Goal: Task Accomplishment & Management: Manage account settings

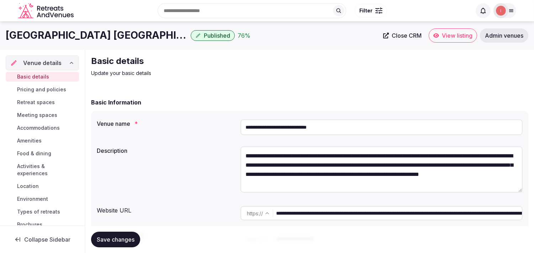
scroll to position [39, 0]
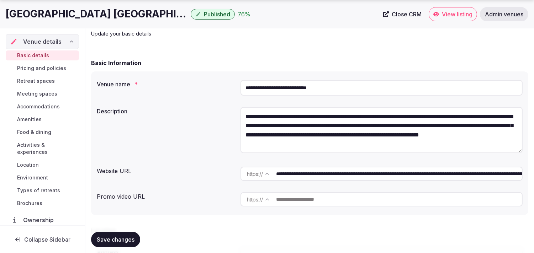
click at [32, 131] on span "Food & dining" at bounding box center [34, 132] width 34 height 7
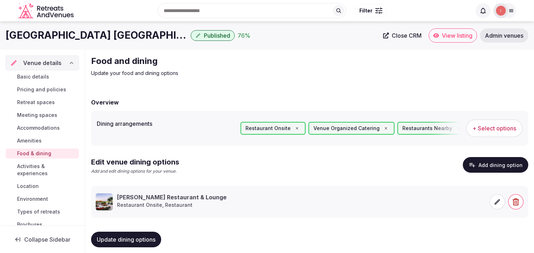
click at [30, 154] on span "Food & dining" at bounding box center [34, 153] width 34 height 7
click at [26, 166] on span "Activities & experiences" at bounding box center [46, 170] width 59 height 14
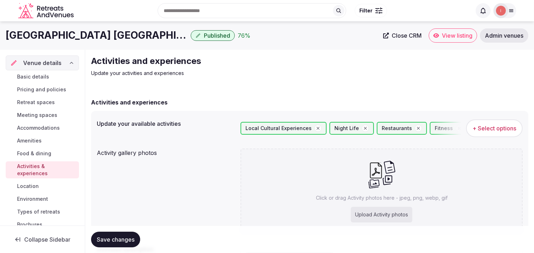
click at [111, 33] on h1 "Hilton St Petersburg Carillon Park" at bounding box center [97, 35] width 182 height 14
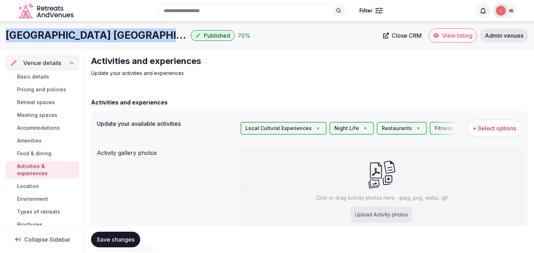
click at [111, 33] on h1 "Hilton St Petersburg Carillon Park" at bounding box center [97, 35] width 182 height 14
copy div "Hilton St Petersburg Carillon Park"
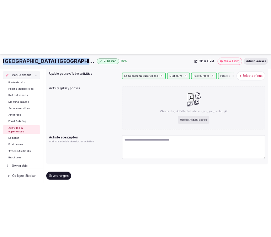
scroll to position [92, 0]
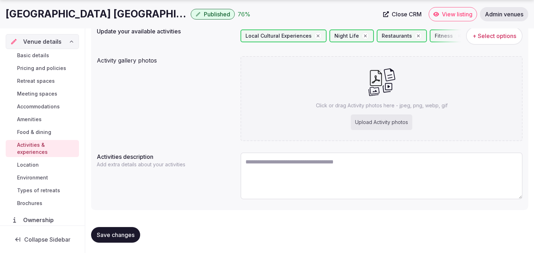
click at [261, 164] on textarea at bounding box center [381, 176] width 282 height 47
paste textarea "**********"
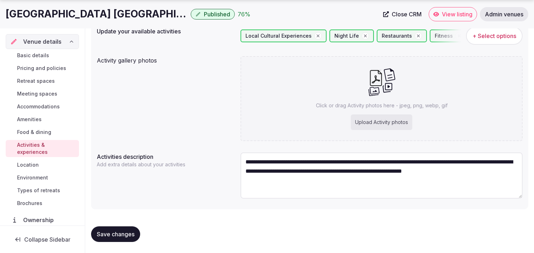
type textarea "**********"
click at [125, 237] on button "Save changes" at bounding box center [115, 235] width 49 height 16
click at [93, 12] on h1 "Hilton St Petersburg Carillon Park" at bounding box center [97, 14] width 182 height 14
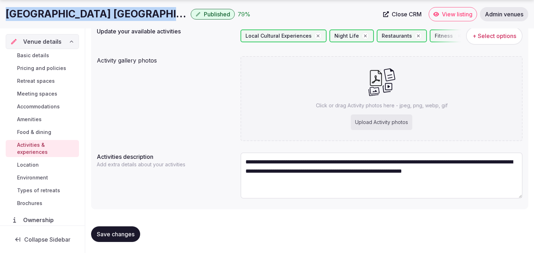
click at [93, 12] on h1 "Hilton St Petersburg Carillon Park" at bounding box center [97, 14] width 182 height 14
copy div "Hilton St Petersburg Carillon Park"
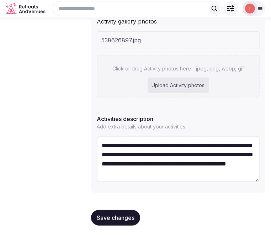
scroll to position [156, 0]
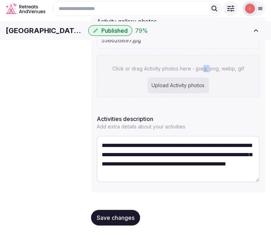
drag, startPoint x: 209, startPoint y: 69, endPoint x: 205, endPoint y: 68, distance: 3.9
click at [205, 68] on div "Click or drag Activity photos here - jpeg, png, webp, gif Upload Activity photos" at bounding box center [178, 76] width 163 height 43
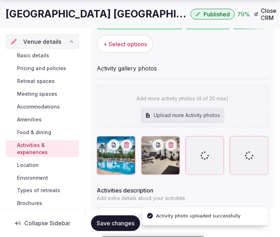
scroll to position [118, 0]
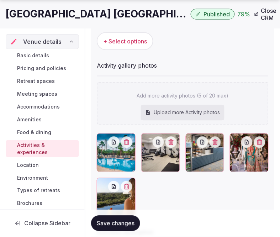
drag, startPoint x: 122, startPoint y: 225, endPoint x: 269, endPoint y: 145, distance: 166.9
click at [122, 225] on span "Save changes" at bounding box center [116, 223] width 38 height 7
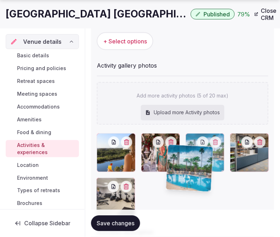
drag, startPoint x: 101, startPoint y: 183, endPoint x: 171, endPoint y: 152, distance: 76.6
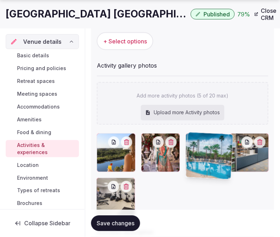
click at [171, 152] on body "Search Popular Destinations Toscana, Italy Riviera Maya, Mexico Indonesia, Bali…" at bounding box center [140, 116] width 280 height 469
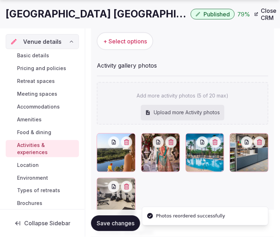
click at [109, 225] on span "Save changes" at bounding box center [116, 223] width 38 height 7
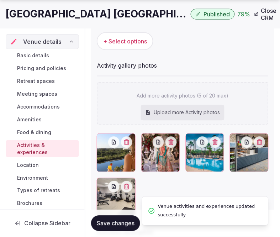
click at [29, 164] on span "Location" at bounding box center [28, 165] width 22 height 7
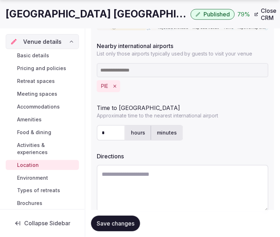
scroll to position [259, 0]
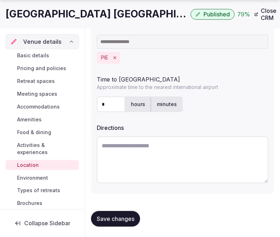
click at [45, 175] on span "Environment" at bounding box center [32, 177] width 31 height 7
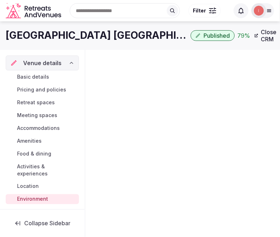
scroll to position [46, 0]
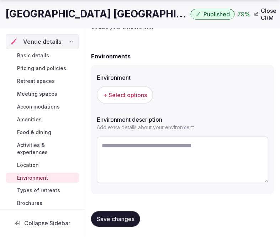
click at [146, 96] on span "+ Select options" at bounding box center [125, 95] width 44 height 8
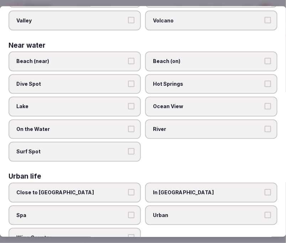
scroll to position [284, 0]
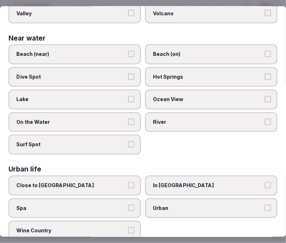
click at [176, 205] on span "Urban" at bounding box center [208, 208] width 110 height 7
click at [265, 205] on button "Urban" at bounding box center [268, 208] width 6 height 6
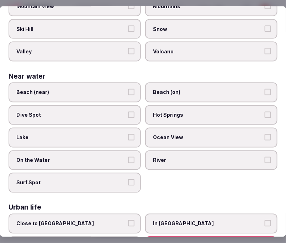
scroll to position [205, 0]
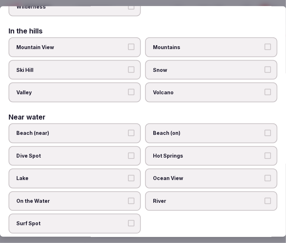
click at [105, 179] on label "Lake" at bounding box center [75, 179] width 132 height 20
click at [128, 179] on button "Lake" at bounding box center [131, 178] width 6 height 6
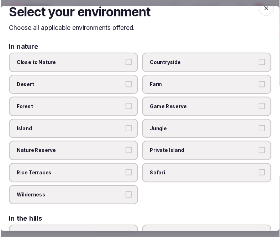
scroll to position [0, 0]
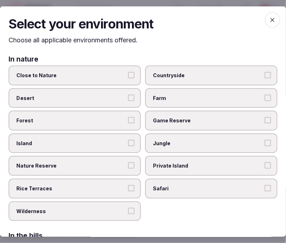
click at [269, 16] on icon "button" at bounding box center [272, 19] width 7 height 7
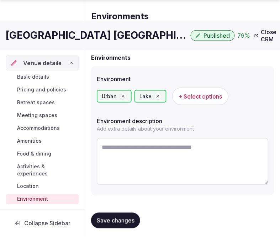
scroll to position [46, 0]
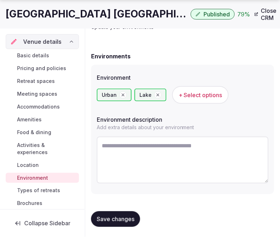
click at [118, 219] on span "Save changes" at bounding box center [116, 219] width 38 height 7
click at [30, 192] on span "Types of retreats" at bounding box center [38, 190] width 43 height 7
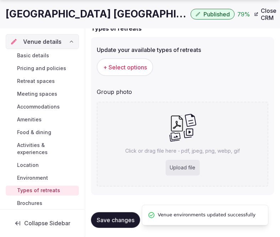
scroll to position [75, 0]
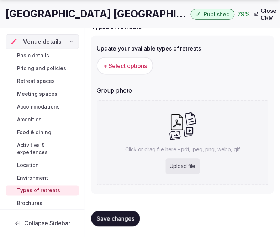
click at [138, 74] on button "+ Select options" at bounding box center [125, 66] width 57 height 18
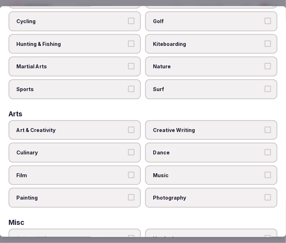
scroll to position [79, 0]
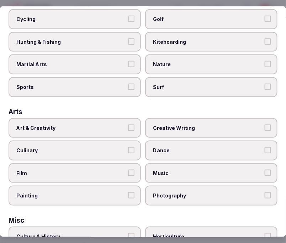
click at [130, 124] on button "Art & Creativity" at bounding box center [131, 127] width 6 height 6
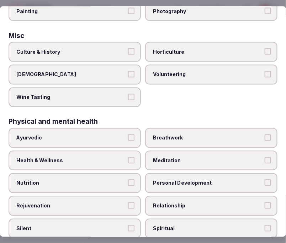
scroll to position [276, 0]
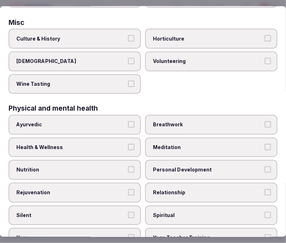
click at [145, 29] on label "Horticulture" at bounding box center [211, 39] width 132 height 20
click at [265, 35] on button "Horticulture" at bounding box center [268, 38] width 6 height 6
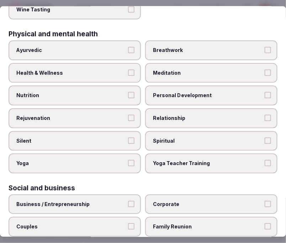
scroll to position [356, 0]
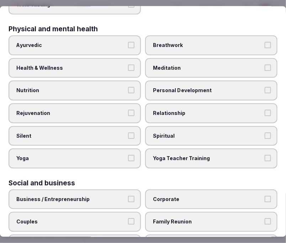
drag, startPoint x: 132, startPoint y: 58, endPoint x: 135, endPoint y: 61, distance: 4.8
click at [132, 64] on button "Health & Wellness" at bounding box center [131, 67] width 6 height 6
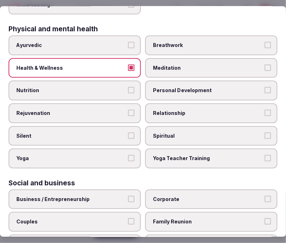
click at [176, 81] on label "Personal Development" at bounding box center [211, 91] width 132 height 20
click at [265, 87] on button "Personal Development" at bounding box center [268, 90] width 6 height 6
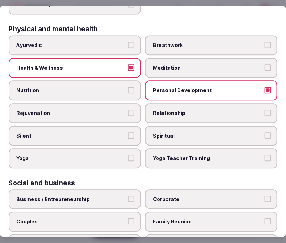
click at [172, 110] on span "Relationship" at bounding box center [208, 113] width 110 height 7
click at [182, 112] on label "Relationship" at bounding box center [211, 114] width 132 height 20
click at [262, 104] on label "Relationship" at bounding box center [211, 114] width 132 height 20
click at [265, 110] on button "Relationship" at bounding box center [268, 113] width 6 height 6
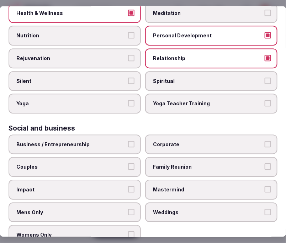
scroll to position [412, 0]
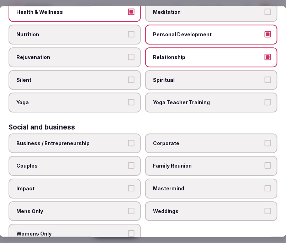
click at [131, 140] on button "Business / Entrepreneurship" at bounding box center [131, 143] width 6 height 6
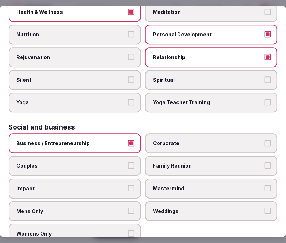
click at [194, 140] on span "Corporate" at bounding box center [208, 143] width 110 height 7
click at [265, 140] on button "Corporate" at bounding box center [268, 143] width 6 height 6
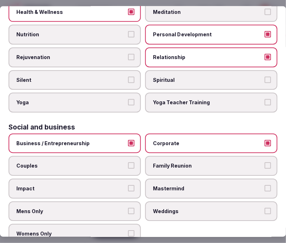
click at [198, 156] on label "Family Reunion" at bounding box center [211, 166] width 132 height 20
click at [265, 163] on button "Family Reunion" at bounding box center [268, 166] width 6 height 6
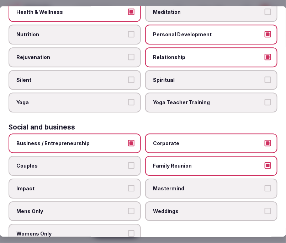
drag, startPoint x: 195, startPoint y: 194, endPoint x: 199, endPoint y: 190, distance: 5.0
click at [198, 201] on label "Weddings" at bounding box center [211, 211] width 132 height 20
click at [265, 208] on button "Weddings" at bounding box center [268, 211] width 6 height 6
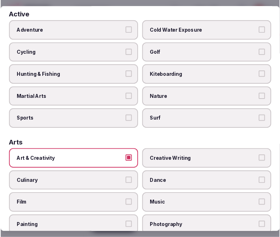
scroll to position [0, 0]
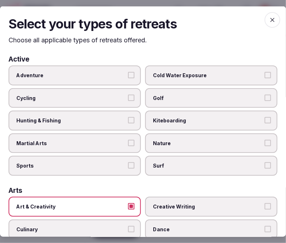
drag, startPoint x: 267, startPoint y: 23, endPoint x: 276, endPoint y: 18, distance: 9.9
click at [271, 20] on span "button" at bounding box center [273, 20] width 16 height 16
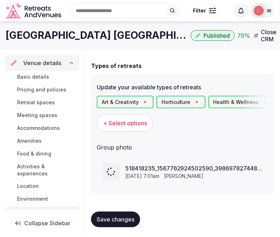
scroll to position [42, 0]
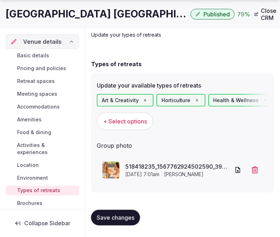
click at [105, 218] on span "Save changes" at bounding box center [116, 217] width 38 height 7
click at [125, 216] on span "Save changes" at bounding box center [116, 217] width 38 height 7
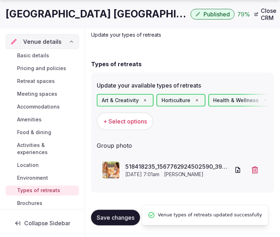
click at [250, 15] on link "Close CRM" at bounding box center [266, 14] width 33 height 21
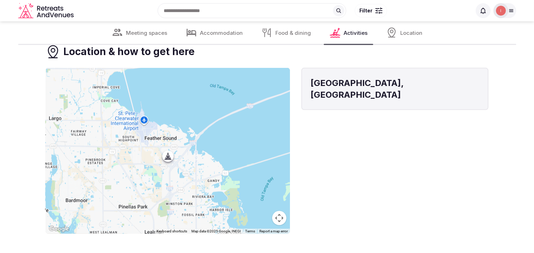
scroll to position [1779, 0]
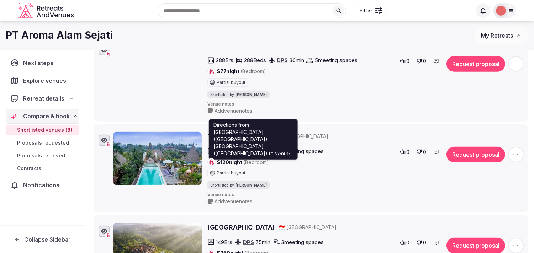
scroll to position [593, 0]
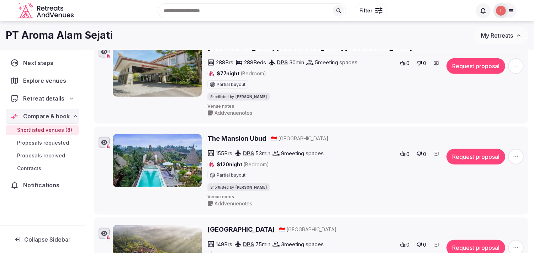
click at [237, 141] on h2 "The Mansion Ubud" at bounding box center [236, 138] width 59 height 9
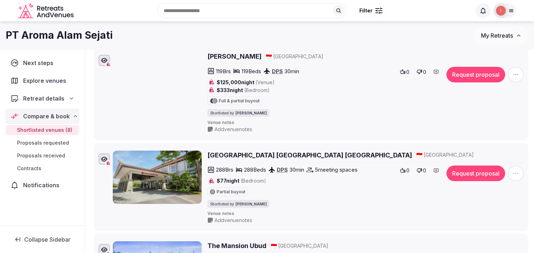
scroll to position [435, 0]
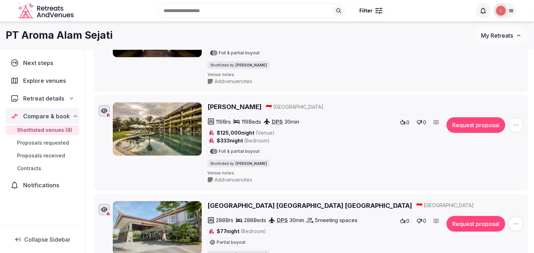
click at [243, 108] on h2 "[PERSON_NAME]" at bounding box center [234, 106] width 54 height 9
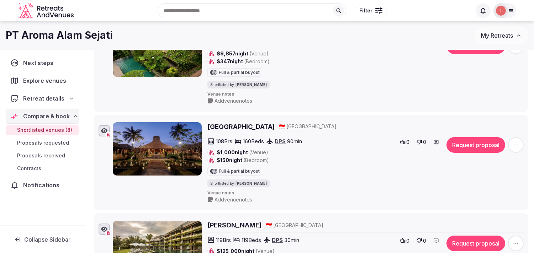
click at [247, 125] on h2 "Maya Ubud Resort & Spa" at bounding box center [240, 126] width 67 height 9
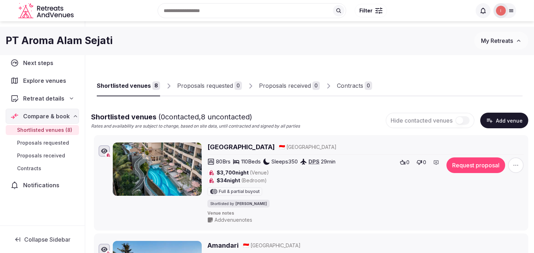
scroll to position [0, 0]
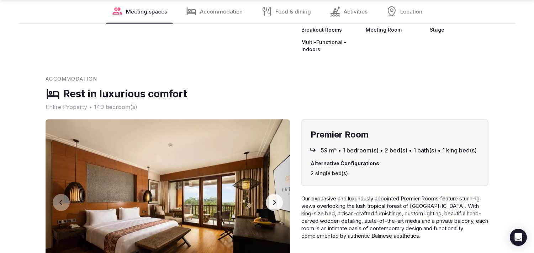
scroll to position [1107, 0]
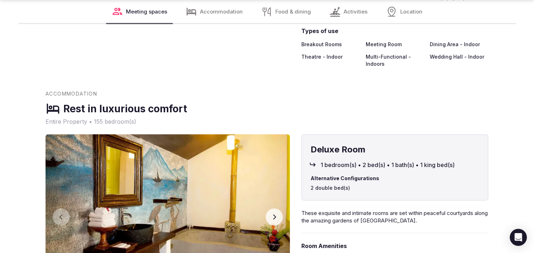
scroll to position [1075, 0]
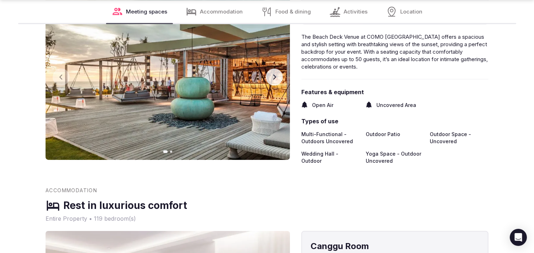
scroll to position [909, 0]
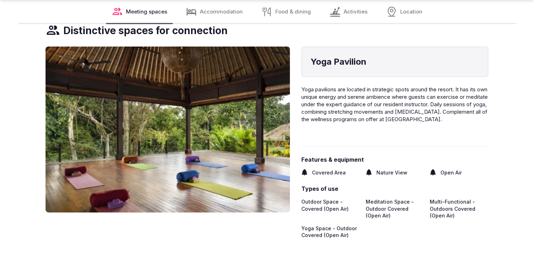
scroll to position [948, 0]
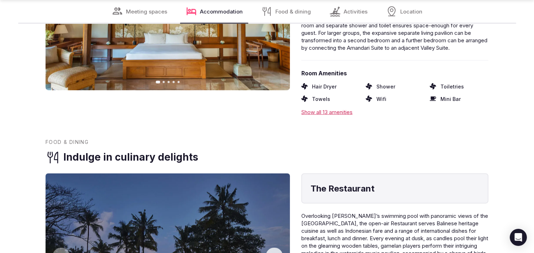
scroll to position [1225, 0]
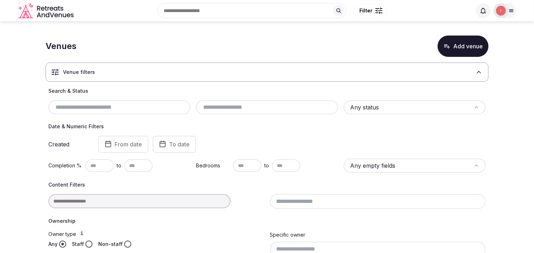
click at [134, 203] on div at bounding box center [156, 201] width 216 height 14
click at [113, 107] on input "text" at bounding box center [119, 107] width 136 height 9
paste input "*********"
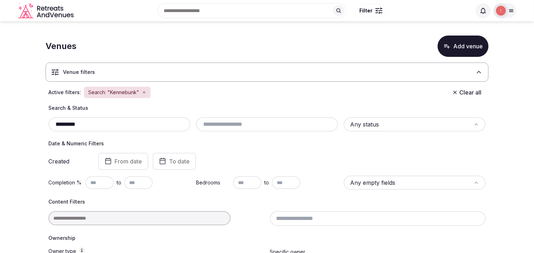
type input "*********"
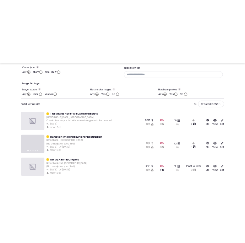
scroll to position [244, 0]
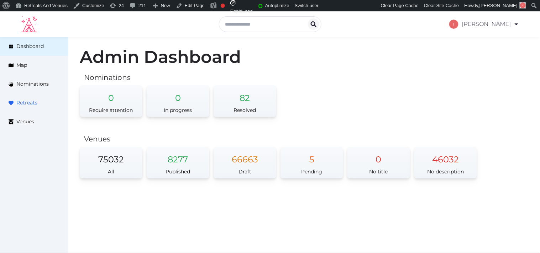
click at [31, 106] on span "Retreats" at bounding box center [26, 102] width 21 height 7
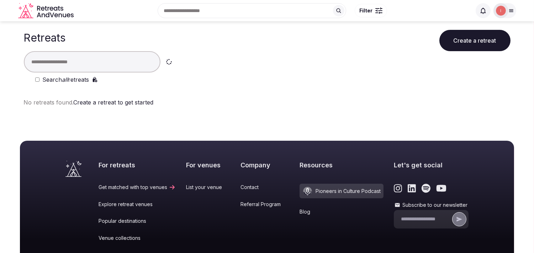
click at [95, 59] on input "text" at bounding box center [92, 61] width 137 height 21
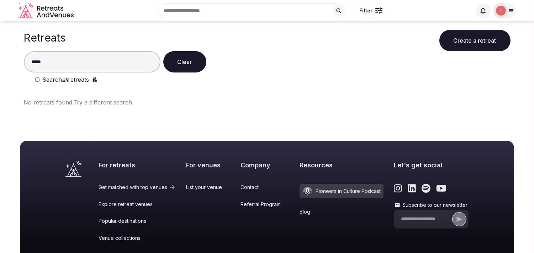
drag, startPoint x: 72, startPoint y: 58, endPoint x: 32, endPoint y: 58, distance: 39.8
click at [33, 58] on input "*****" at bounding box center [92, 61] width 137 height 21
click at [31, 58] on input "*****" at bounding box center [92, 61] width 137 height 21
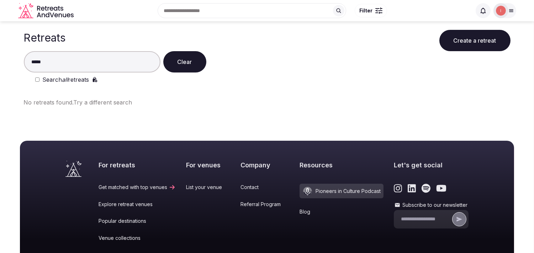
click at [31, 58] on input "*****" at bounding box center [92, 61] width 137 height 21
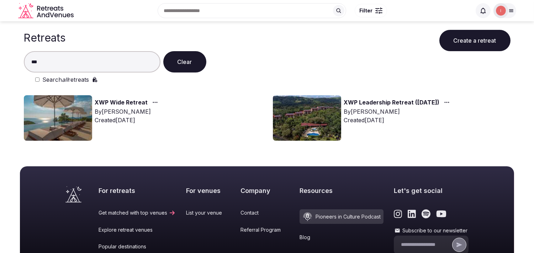
type input "***"
click at [144, 102] on link "XWP Wide Retreat" at bounding box center [121, 102] width 53 height 9
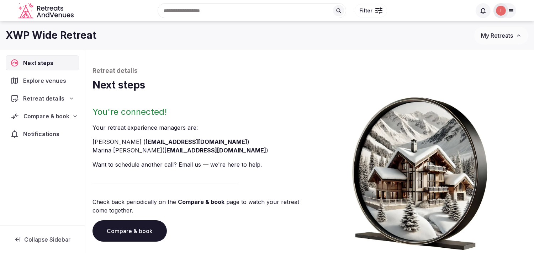
click at [63, 116] on span "Compare & book" at bounding box center [46, 116] width 46 height 9
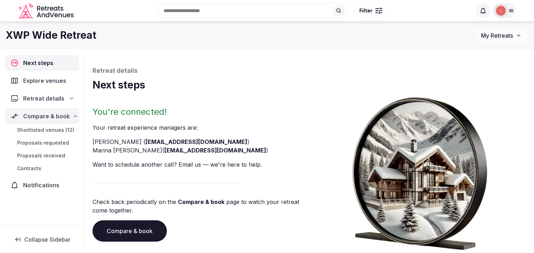
click at [59, 127] on span "Shortlisted venues (12)" at bounding box center [45, 130] width 57 height 7
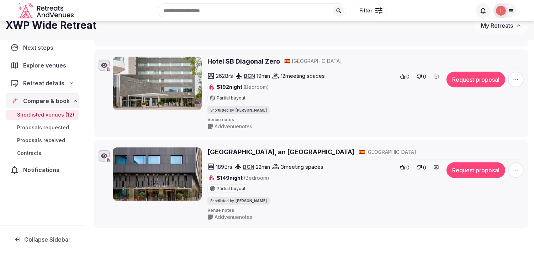
scroll to position [977, 0]
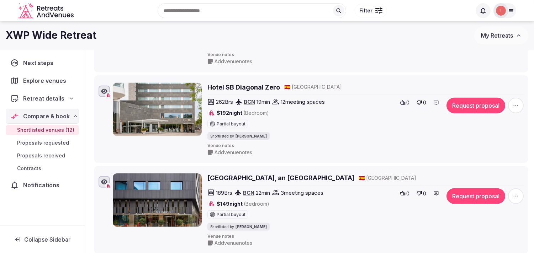
click at [244, 92] on h2 "Hotel SB Diagonal Zero" at bounding box center [243, 87] width 73 height 9
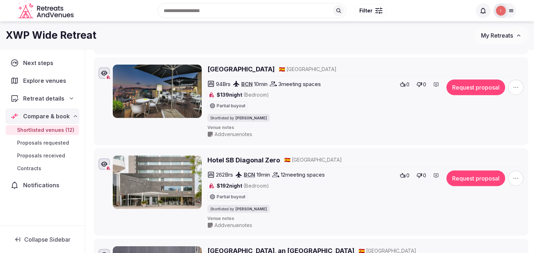
scroll to position [898, 0]
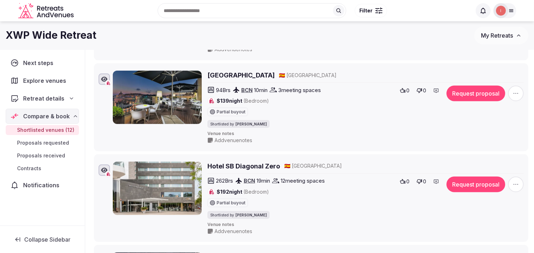
click at [230, 80] on h2 "H10 Universitat Hotel Barcelona" at bounding box center [240, 75] width 67 height 9
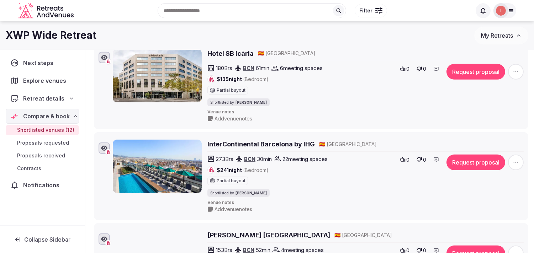
scroll to position [543, 0]
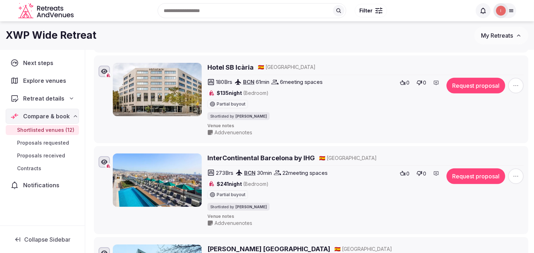
click at [276, 163] on h2 "InterContinental Barcelona by IHG" at bounding box center [260, 158] width 107 height 9
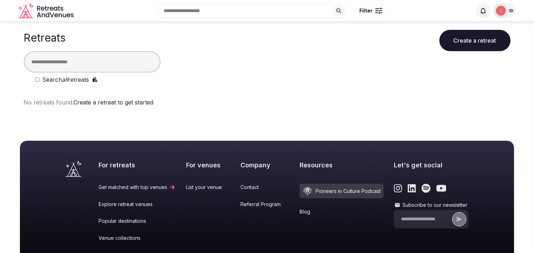
click at [124, 62] on input "text" at bounding box center [92, 61] width 137 height 21
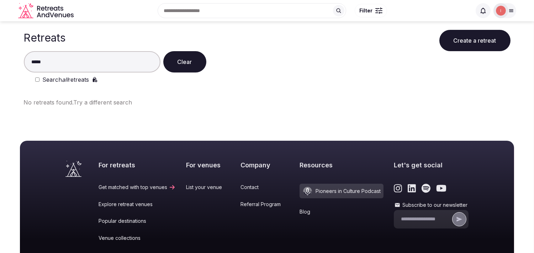
click at [66, 63] on input "*****" at bounding box center [92, 61] width 137 height 21
drag, startPoint x: 87, startPoint y: 58, endPoint x: 16, endPoint y: 75, distance: 73.4
click at [20, 74] on div "Retreats Create a retreat ***** Clear Search all retreats No retreats found. Tr…" at bounding box center [267, 71] width 498 height 100
click at [9, 71] on main "Retreats Create a retreat ***** Clear Search all retreats No retreats found. Tr…" at bounding box center [267, 71] width 534 height 100
click at [60, 64] on input "*****" at bounding box center [92, 61] width 137 height 21
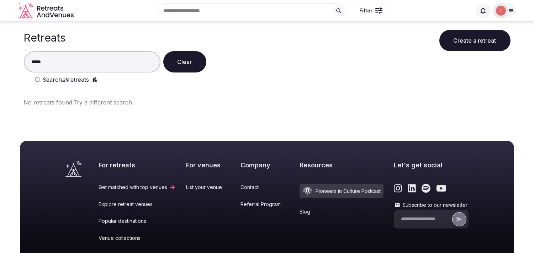
drag, startPoint x: 56, startPoint y: 64, endPoint x: 35, endPoint y: 64, distance: 21.3
click at [37, 64] on input "*****" at bounding box center [92, 61] width 137 height 21
click at [27, 64] on input "*****" at bounding box center [92, 61] width 137 height 21
click at [41, 62] on input "*****" at bounding box center [92, 61] width 137 height 21
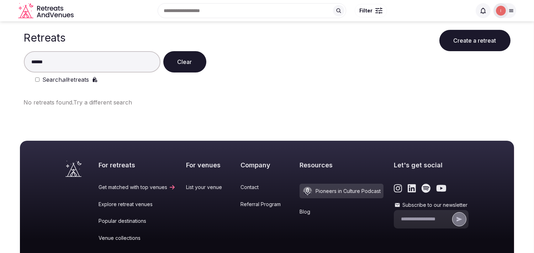
type input "*******"
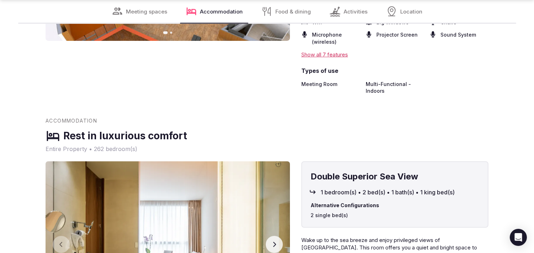
scroll to position [1107, 0]
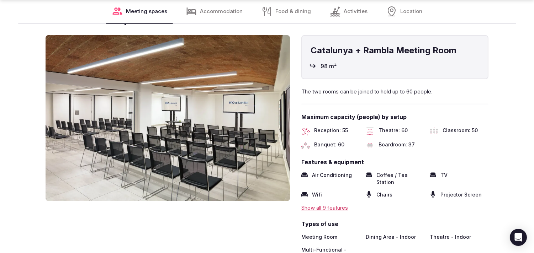
scroll to position [593, 0]
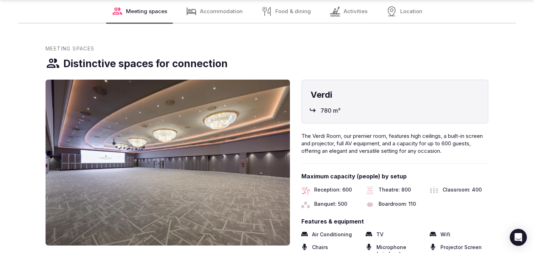
scroll to position [909, 0]
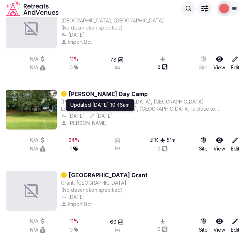
scroll to position [3995, 0]
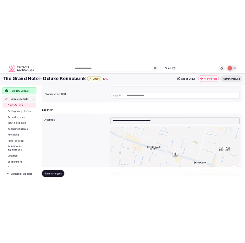
scroll to position [158, 0]
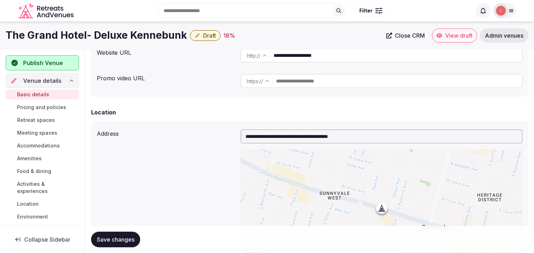
click at [300, 56] on input "**********" at bounding box center [398, 55] width 248 height 14
click at [92, 30] on h1 "The Grand Hotel- Deluxe Kennebunk" at bounding box center [96, 35] width 181 height 14
click at [142, 35] on h1 "The Grand Hotel- Deluxe Kennebunk" at bounding box center [96, 35] width 181 height 14
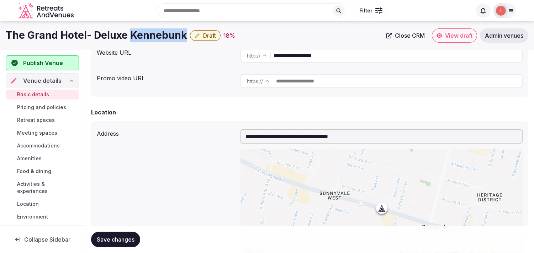
click at [142, 35] on h1 "The Grand Hotel- Deluxe Kennebunk" at bounding box center [96, 35] width 181 height 14
copy h1 "Kennebunk"
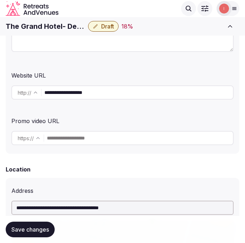
click at [50, 27] on h1 "The Grand Hotel- Deluxe Kennebunk" at bounding box center [46, 26] width 80 height 10
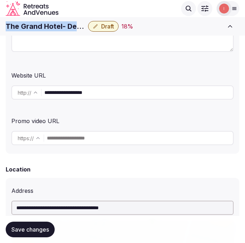
click at [50, 27] on h1 "The Grand Hotel- Deluxe Kennebunk" at bounding box center [46, 26] width 80 height 10
copy div "The Grand Hotel- Deluxe Kennebunk"
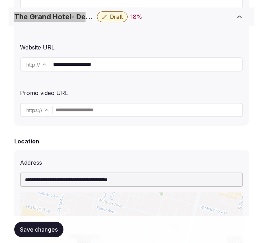
scroll to position [197, 0]
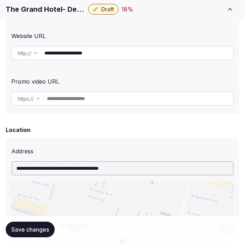
click at [72, 50] on input "**********" at bounding box center [138, 53] width 189 height 14
click at [116, 73] on div "**********" at bounding box center [123, 6] width 234 height 215
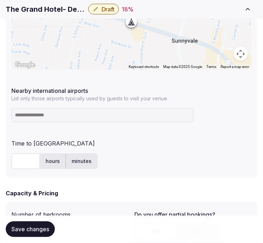
scroll to position [435, 0]
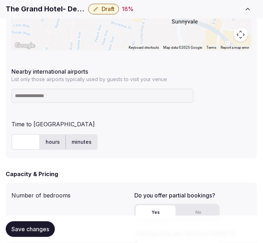
click at [27, 9] on h1 "The Grand Hotel- Deluxe Kennebunk" at bounding box center [46, 9] width 80 height 10
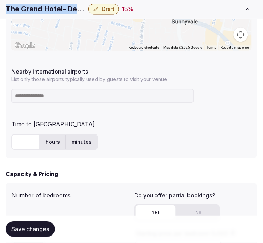
click at [27, 9] on h1 "The Grand Hotel- Deluxe Kennebunk" at bounding box center [46, 9] width 80 height 10
copy div "The Grand Hotel- Deluxe Kennebunk"
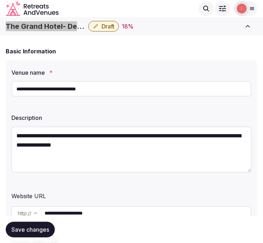
scroll to position [0, 0]
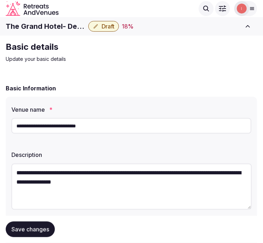
click at [70, 170] on textarea "**********" at bounding box center [131, 187] width 240 height 46
click at [70, 171] on textarea "**********" at bounding box center [131, 187] width 240 height 46
paste textarea "**********"
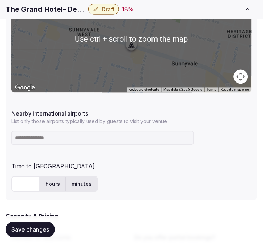
scroll to position [435, 0]
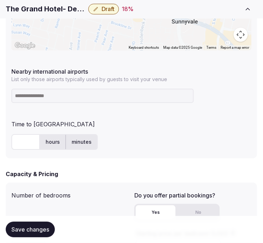
type textarea "**********"
drag, startPoint x: 252, startPoint y: 124, endPoint x: 172, endPoint y: 102, distance: 83.0
click at [171, 103] on div at bounding box center [131, 96] width 240 height 20
click at [171, 96] on input at bounding box center [102, 96] width 182 height 14
paste input "**********"
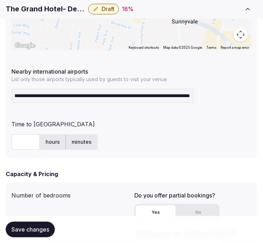
scroll to position [0, 0]
click at [129, 94] on input "**********" at bounding box center [102, 96] width 182 height 14
paste input
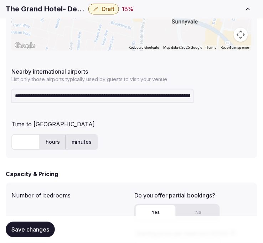
type input "**********"
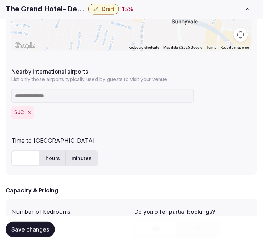
drag, startPoint x: 25, startPoint y: 159, endPoint x: 30, endPoint y: 153, distance: 7.4
click at [24, 159] on input "text" at bounding box center [25, 159] width 28 height 16
type input "**"
click at [26, 229] on span "Save changes" at bounding box center [30, 229] width 38 height 7
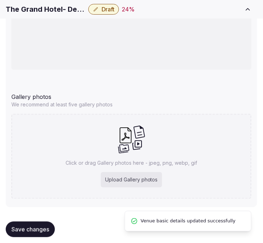
scroll to position [873, 0]
